Goal: Information Seeking & Learning: Learn about a topic

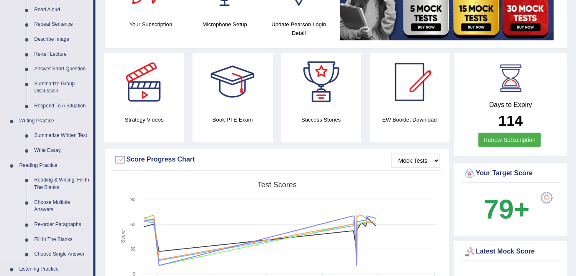
scroll to position [113, 0]
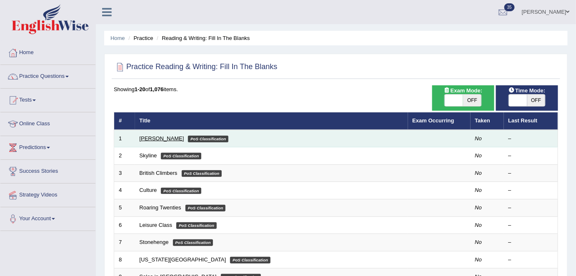
drag, startPoint x: 0, startPoint y: 0, endPoint x: 152, endPoint y: 139, distance: 206.2
click at [151, 139] on link "Martin Luther" at bounding box center [162, 138] width 45 height 6
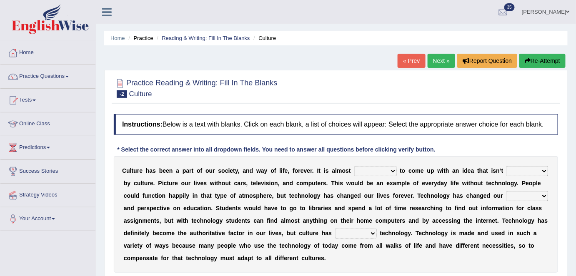
click at [398, 65] on link "« Prev" at bounding box center [412, 61] width 28 height 14
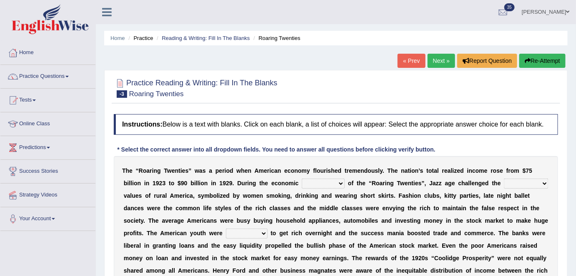
click at [398, 65] on link "« Prev" at bounding box center [412, 61] width 28 height 14
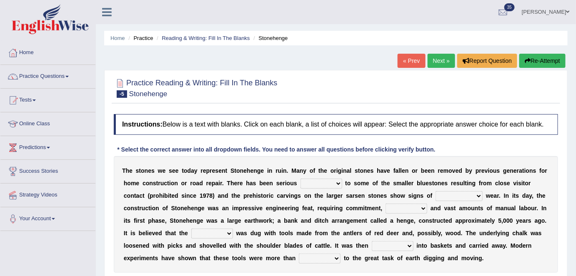
click at [407, 65] on link "« Prev" at bounding box center [412, 61] width 28 height 14
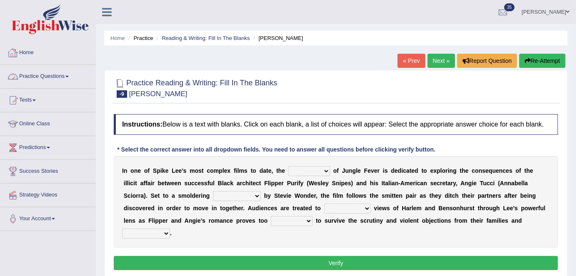
click at [44, 53] on link "Home" at bounding box center [47, 51] width 95 height 21
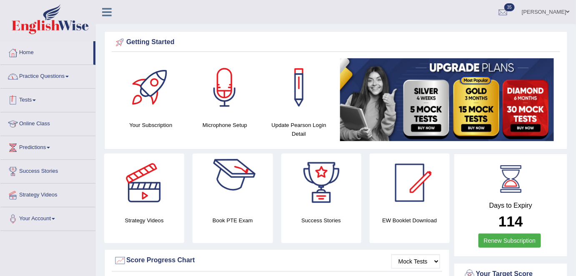
click at [67, 80] on link "Practice Questions" at bounding box center [47, 75] width 95 height 21
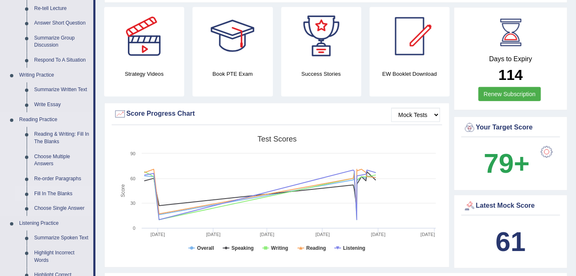
scroll to position [151, 0]
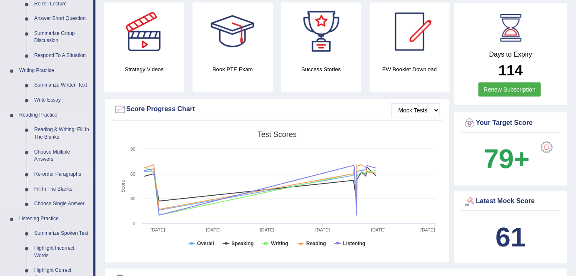
click at [54, 177] on link "Re-order Paragraphs" at bounding box center [61, 174] width 63 height 15
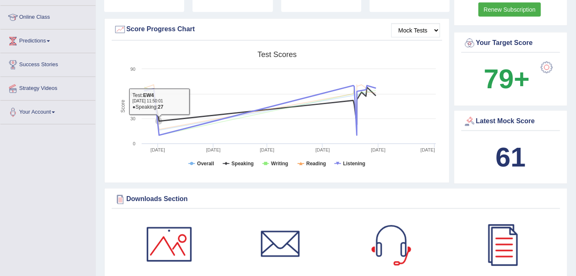
scroll to position [279, 0]
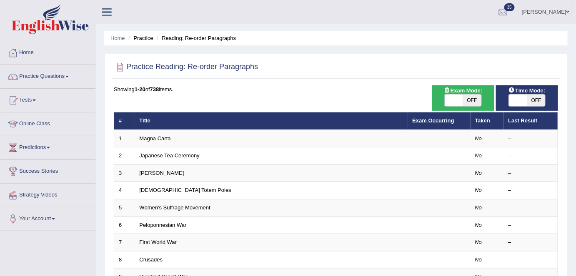
click at [420, 120] on link "Exam Occurring" at bounding box center [434, 121] width 42 height 6
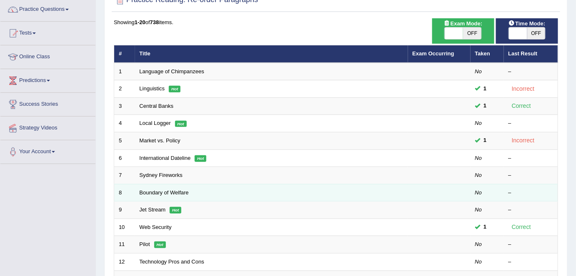
scroll to position [75, 0]
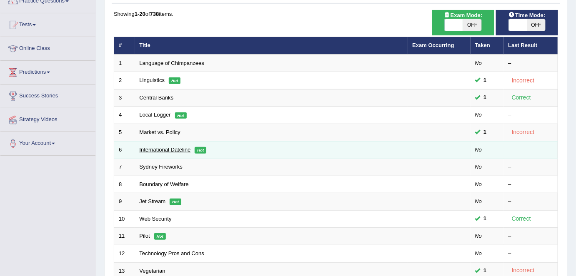
click at [170, 150] on link "International Dateline" at bounding box center [165, 150] width 51 height 6
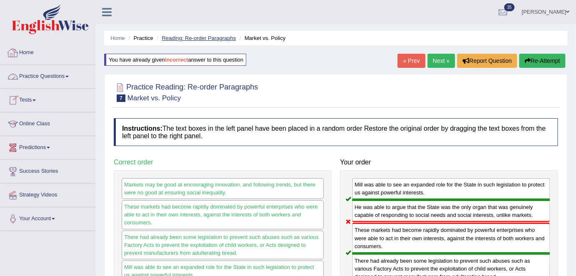
click at [184, 40] on link "Reading: Re-order Paragraphs" at bounding box center [199, 38] width 74 height 6
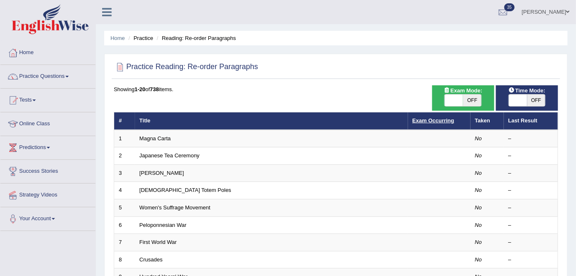
click at [422, 122] on link "Exam Occurring" at bounding box center [434, 121] width 42 height 6
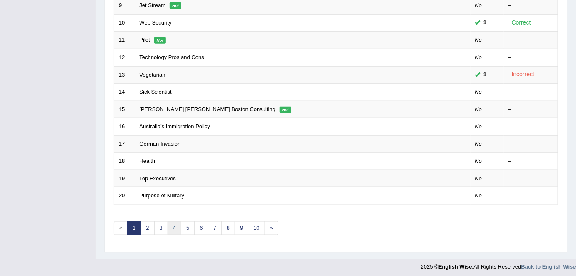
click at [169, 227] on link "4" at bounding box center [175, 229] width 14 height 14
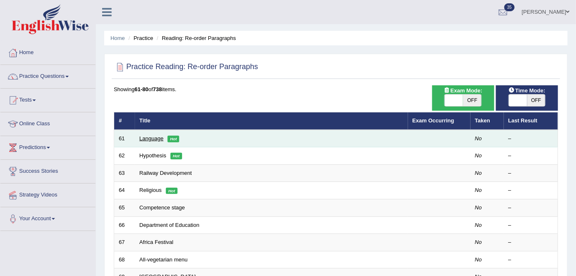
click at [154, 138] on link "Language" at bounding box center [152, 138] width 24 height 6
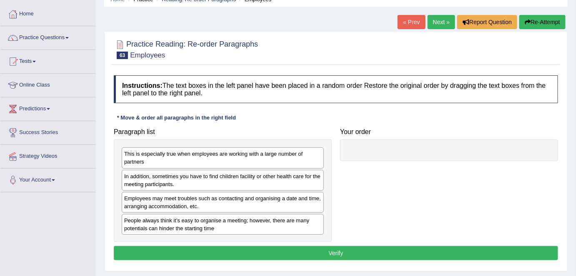
scroll to position [38, 0]
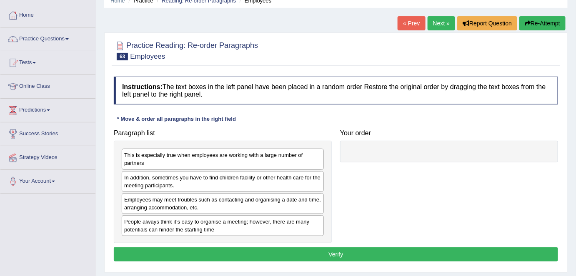
click at [411, 26] on link "« Prev" at bounding box center [412, 23] width 28 height 14
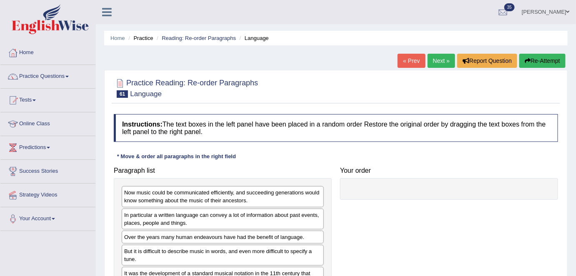
click at [434, 61] on link "Next »" at bounding box center [442, 61] width 28 height 14
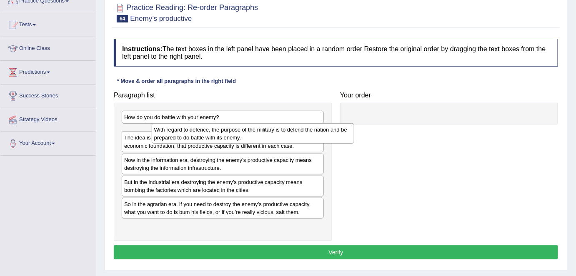
click at [354, 123] on div "With regard to defence, the purpose of the military is to defend the nation and…" at bounding box center [253, 133] width 203 height 21
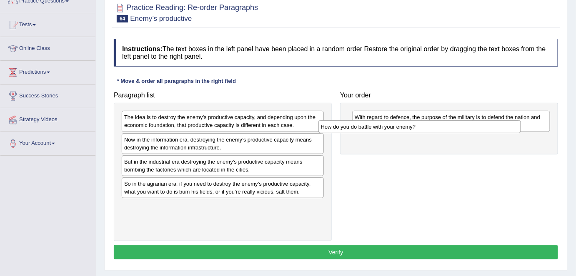
drag, startPoint x: 248, startPoint y: 117, endPoint x: 444, endPoint y: 127, distance: 197.0
click at [444, 127] on div "How do you do battle with your enemy?" at bounding box center [419, 126] width 203 height 13
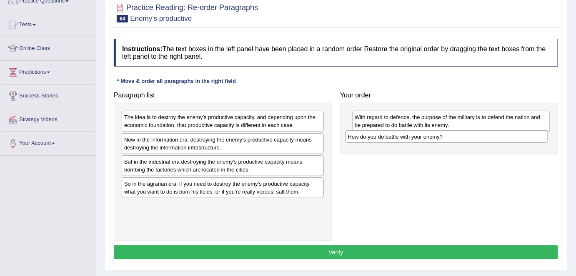
drag, startPoint x: 294, startPoint y: 126, endPoint x: 385, endPoint y: 150, distance: 94.0
click at [324, 132] on div "The idea is to destroy the enemy’s productive capacity, and depending upon the …" at bounding box center [223, 121] width 202 height 21
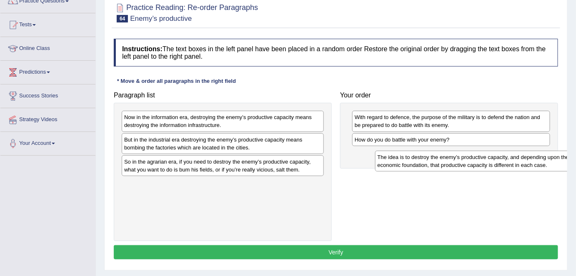
drag, startPoint x: 231, startPoint y: 118, endPoint x: 484, endPoint y: 158, distance: 256.6
click at [484, 158] on div "The idea is to destroy the enemy’s productive capacity, and depending upon the …" at bounding box center [476, 161] width 203 height 21
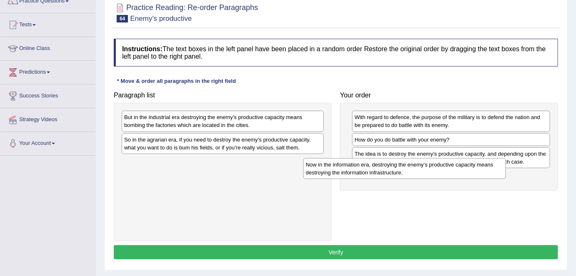
drag, startPoint x: 273, startPoint y: 123, endPoint x: 454, endPoint y: 170, distance: 187.7
click at [454, 170] on div "Now in the information era, destroying the enemy’s productive capacity means de…" at bounding box center [404, 168] width 203 height 21
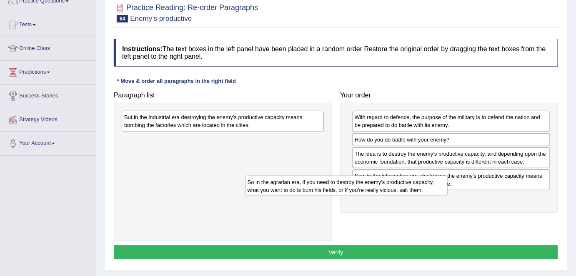
drag, startPoint x: 271, startPoint y: 133, endPoint x: 406, endPoint y: 179, distance: 142.0
click at [406, 179] on div "So in the agrarian era, if you need to destroy the enemy’s productive capacity,…" at bounding box center [346, 186] width 203 height 21
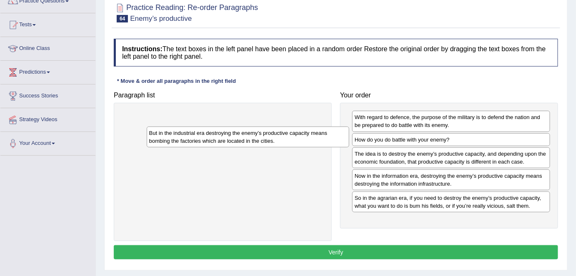
drag, startPoint x: 288, startPoint y: 112, endPoint x: 436, endPoint y: 163, distance: 155.7
click at [349, 148] on div "But in the industrial era destroying the enemy’s productive capacity means bomb…" at bounding box center [248, 137] width 203 height 21
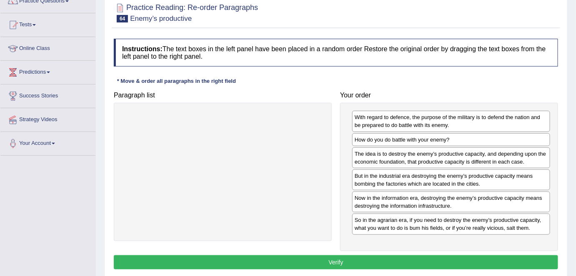
click at [380, 263] on button "Verify" at bounding box center [336, 262] width 444 height 14
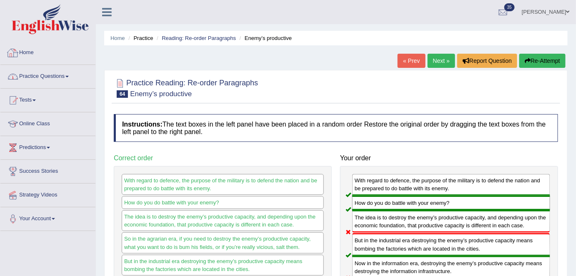
drag, startPoint x: 63, startPoint y: 76, endPoint x: 63, endPoint y: 97, distance: 20.8
click at [63, 76] on link "Practice Questions" at bounding box center [47, 75] width 95 height 21
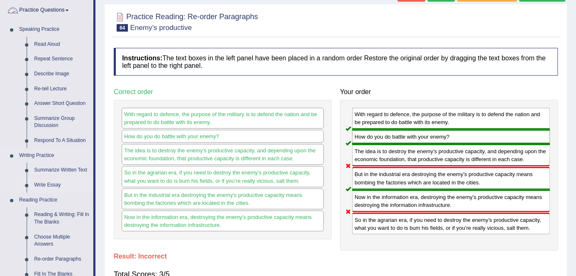
scroll to position [75, 0]
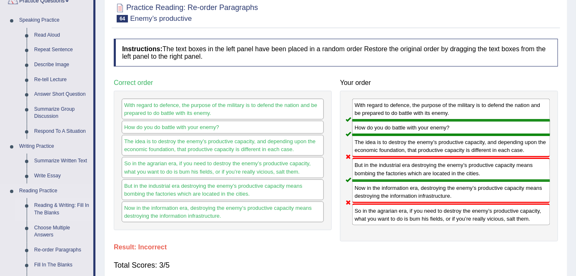
click at [51, 204] on link "Reading & Writing: Fill In The Blanks" at bounding box center [61, 209] width 63 height 22
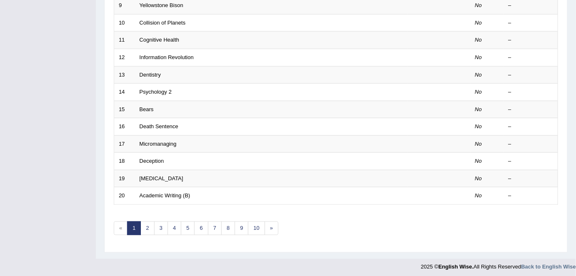
click at [145, 232] on div "Showing 1-20 of 1,076 items. # Title Exam Occurring Taken Last Result 1 Vertica…" at bounding box center [336, 30] width 444 height 432
click at [146, 226] on link "2" at bounding box center [147, 229] width 14 height 14
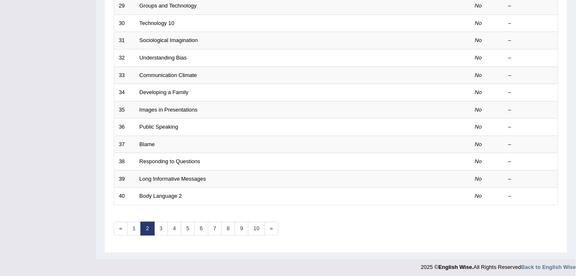
scroll to position [272, 0]
drag, startPoint x: 134, startPoint y: 226, endPoint x: 141, endPoint y: 216, distance: 12.5
click at [134, 226] on link "1" at bounding box center [134, 229] width 14 height 14
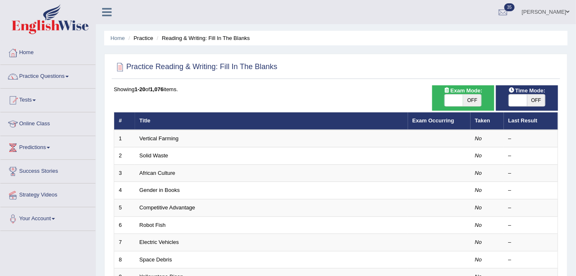
click at [431, 122] on link "Exam Occurring" at bounding box center [434, 121] width 42 height 6
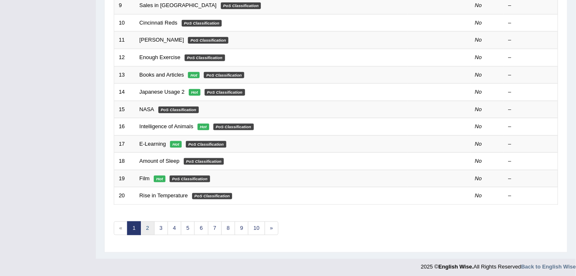
click at [143, 223] on link "2" at bounding box center [147, 229] width 14 height 14
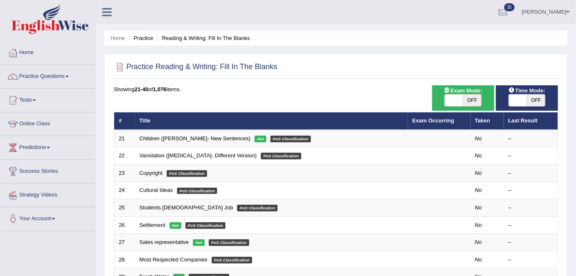
click at [172, 135] on link "Children ([PERSON_NAME]- New Sentences)" at bounding box center [195, 138] width 111 height 6
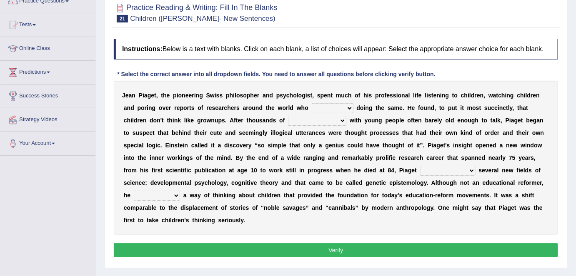
drag, startPoint x: 337, startPoint y: 106, endPoint x: 337, endPoint y: 111, distance: 5.4
click at [337, 106] on select "had been were has been are" at bounding box center [333, 108] width 42 height 10
select select "were"
click at [312, 103] on select "had been were has been are" at bounding box center [333, 108] width 42 height 10
click at [302, 123] on select "interactions discussions treatments communications" at bounding box center [317, 121] width 58 height 10
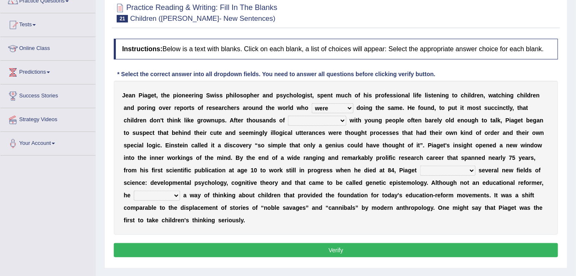
select select "interactions"
click at [288, 116] on select "interactions discussions treatments communications" at bounding box center [317, 121] width 58 height 10
drag, startPoint x: 456, startPoint y: 166, endPoint x: 455, endPoint y: 173, distance: 7.5
click at [456, 166] on select "has developed had developed developed was developing" at bounding box center [447, 171] width 55 height 10
select select "has developed"
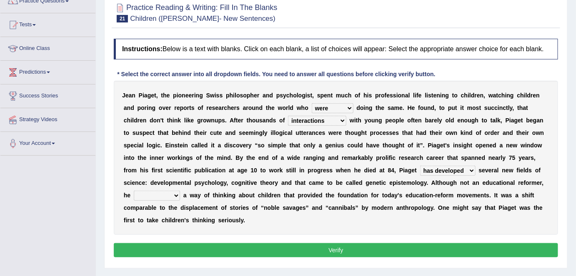
click at [420, 166] on select "has developed had developed developed was developing" at bounding box center [447, 171] width 55 height 10
click at [150, 196] on select "created opened championed generated invented" at bounding box center [157, 196] width 46 height 10
select select "created"
click at [134, 191] on select "created opened championed generated invented" at bounding box center [157, 196] width 46 height 10
click at [304, 249] on button "Verify" at bounding box center [336, 250] width 444 height 14
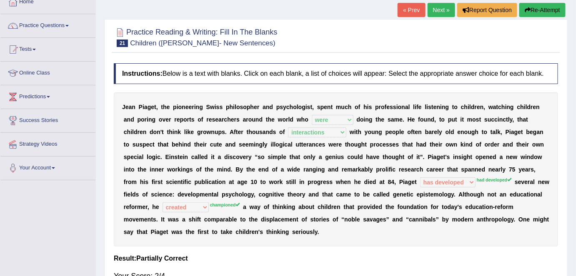
scroll to position [38, 0]
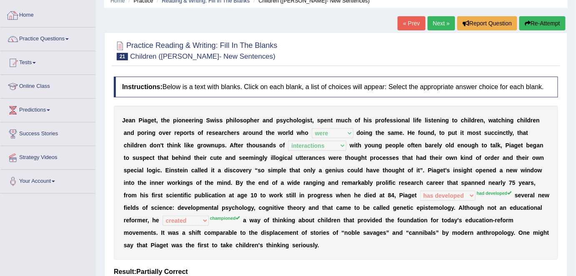
click at [25, 17] on link "Home" at bounding box center [47, 14] width 95 height 21
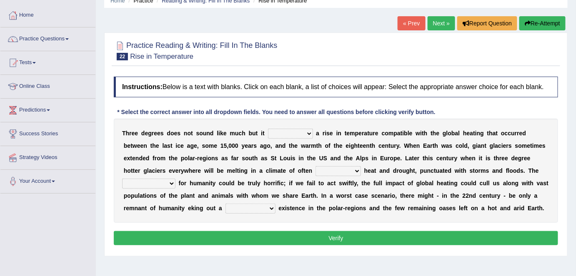
click at [277, 131] on select "undermines predicts represents proves explores" at bounding box center [290, 134] width 45 height 10
select select "predicts"
click at [268, 129] on select "undermines predicts represents proves explores" at bounding box center [290, 134] width 45 height 10
drag, startPoint x: 318, startPoint y: 168, endPoint x: 319, endPoint y: 175, distance: 6.8
click at [318, 168] on select "particular unbearable historic temperate comfortable" at bounding box center [338, 171] width 45 height 10
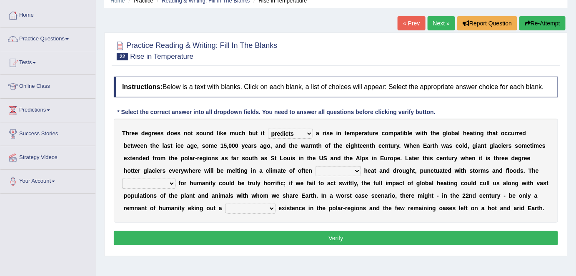
select select "particular"
click at [316, 166] on select "particular unbearable historic temperate comfortable" at bounding box center [338, 171] width 45 height 10
drag, startPoint x: 249, startPoint y: 205, endPoint x: 253, endPoint y: 212, distance: 8.4
click at [249, 205] on select "old-fashioned economical successful diminished peculiar" at bounding box center [250, 209] width 50 height 10
select select "old-fashioned"
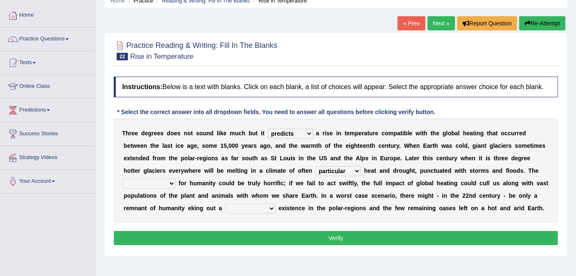
click at [225, 204] on select "old-fashioned economical successful diminished peculiar" at bounding box center [250, 209] width 50 height 10
drag, startPoint x: 141, startPoint y: 183, endPoint x: 145, endPoint y: 187, distance: 5.0
click at [141, 183] on select "achievements consequences phenomena dreams considerations" at bounding box center [148, 184] width 53 height 10
select select "phenomena"
click at [122, 179] on select "achievements consequences phenomena dreams considerations" at bounding box center [148, 184] width 53 height 10
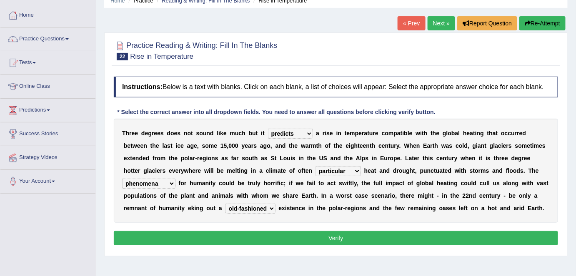
click at [233, 239] on button "Verify" at bounding box center [336, 238] width 444 height 14
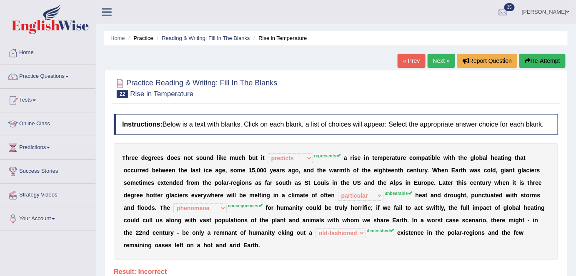
click at [48, 59] on link "Home" at bounding box center [47, 51] width 95 height 21
